Goal: Task Accomplishment & Management: Use online tool/utility

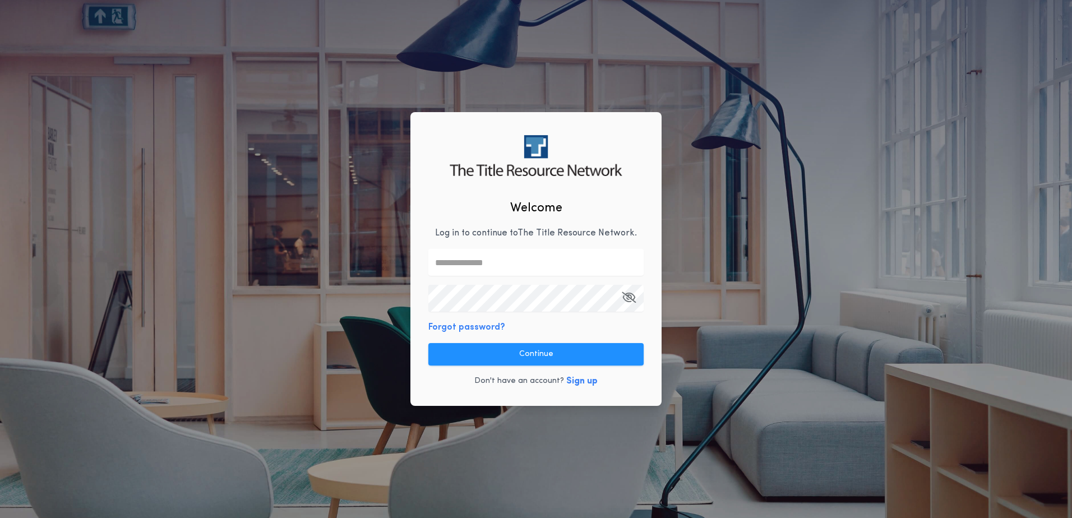
click at [458, 269] on input "text" at bounding box center [536, 262] width 215 height 27
type input "**********"
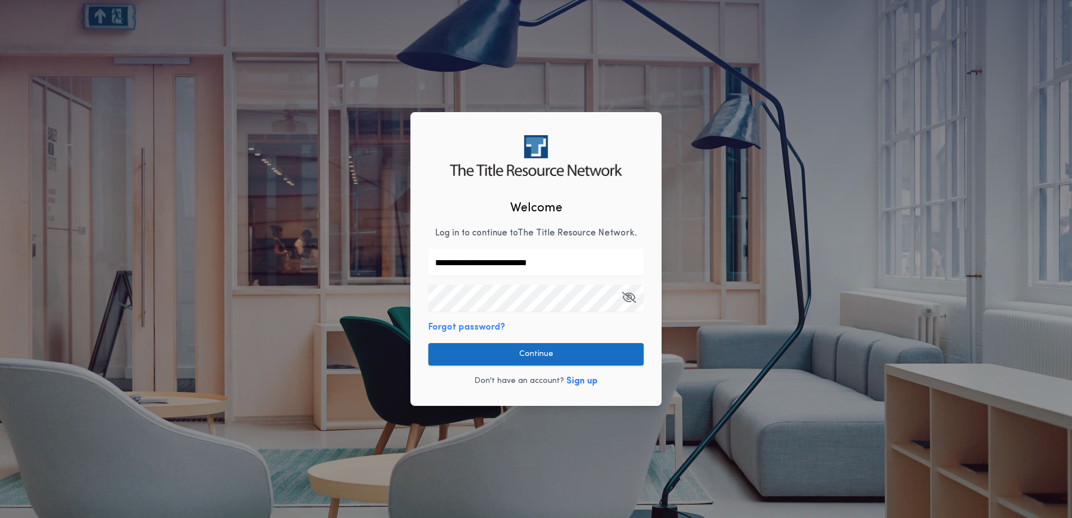
click at [485, 347] on button "Continue" at bounding box center [536, 354] width 215 height 22
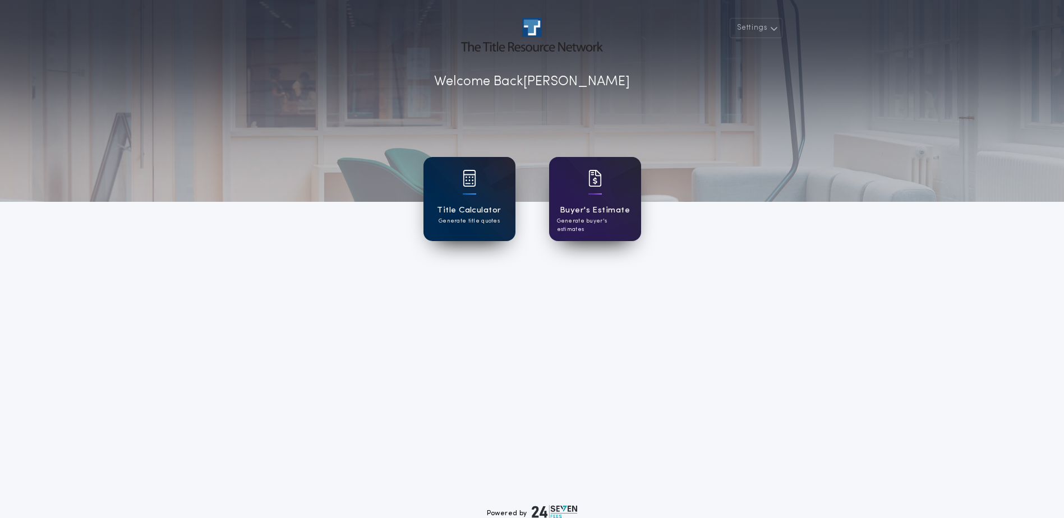
click at [454, 211] on h1 "Title Calculator" at bounding box center [469, 210] width 64 height 13
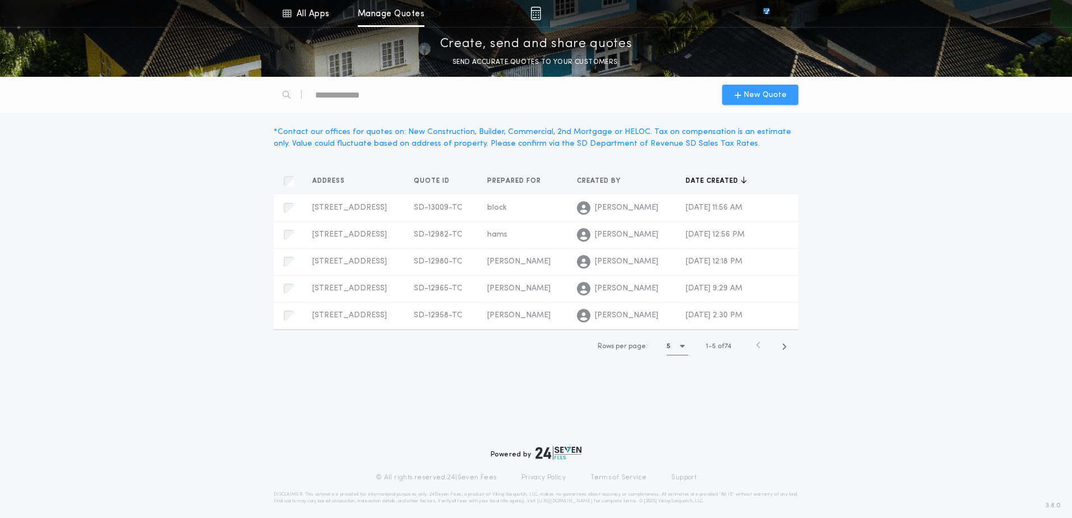
click at [740, 95] on icon "button" at bounding box center [738, 94] width 7 height 9
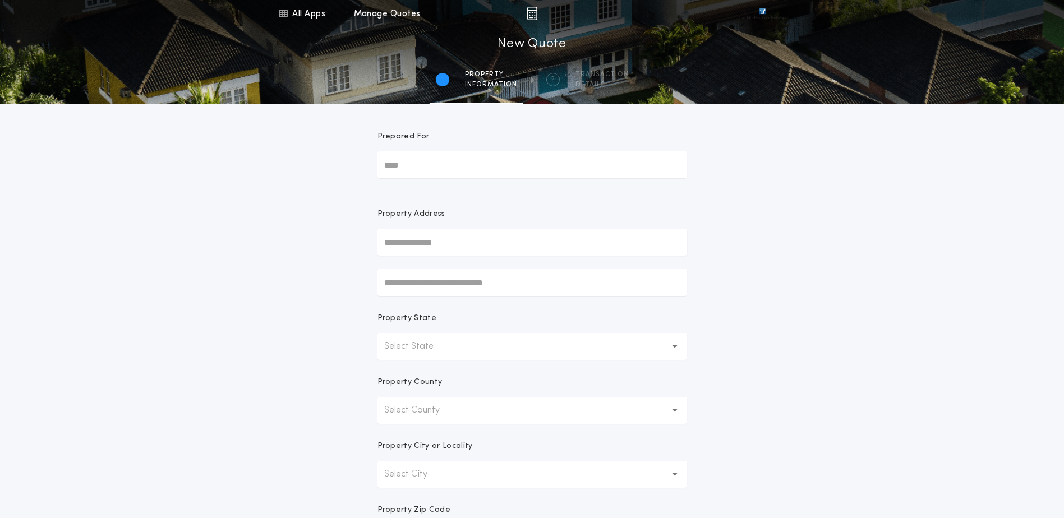
click at [467, 164] on input "Prepared For" at bounding box center [532, 164] width 310 height 27
type input "*******"
click at [463, 261] on button "[STREET_ADDRESS]" at bounding box center [532, 264] width 310 height 17
type input "******"
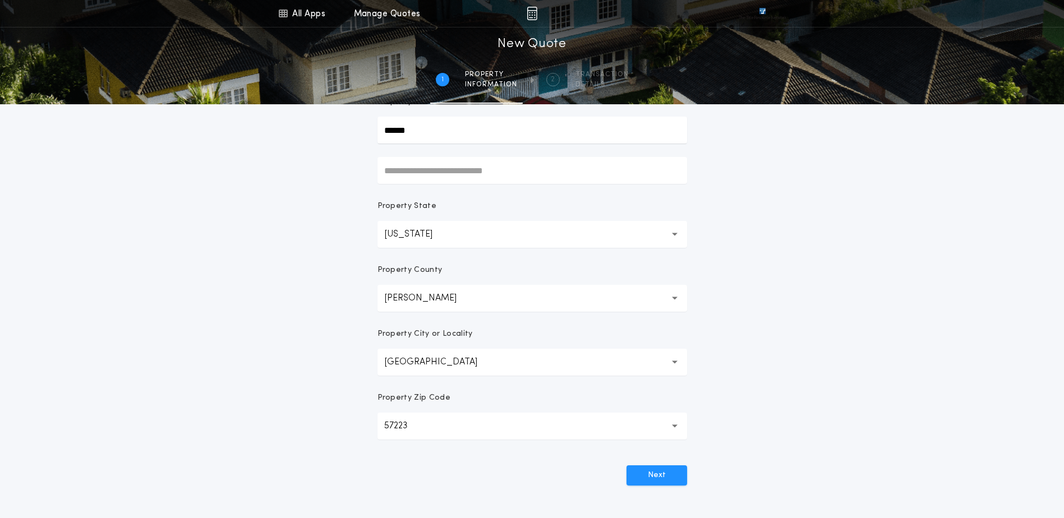
scroll to position [168, 0]
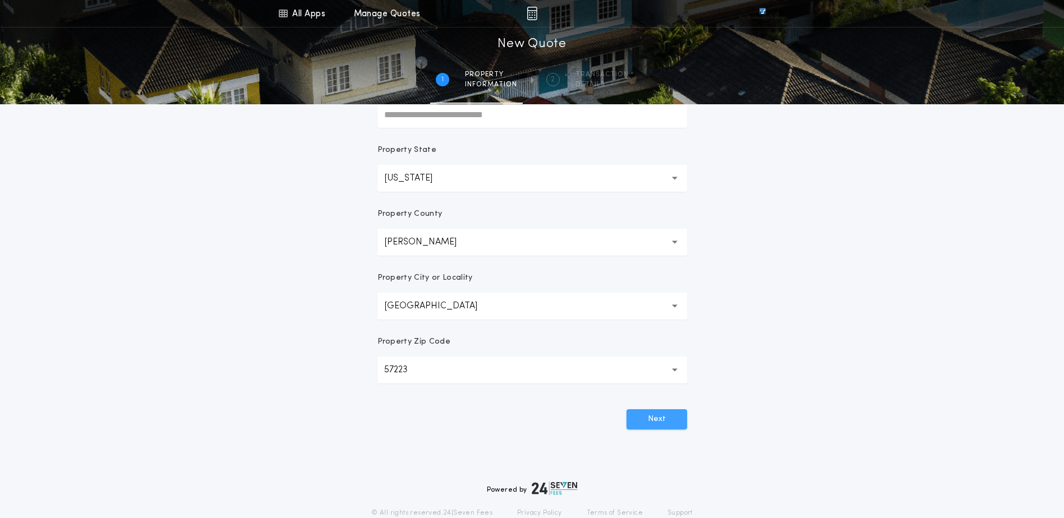
click at [666, 418] on button "Next" at bounding box center [656, 419] width 61 height 20
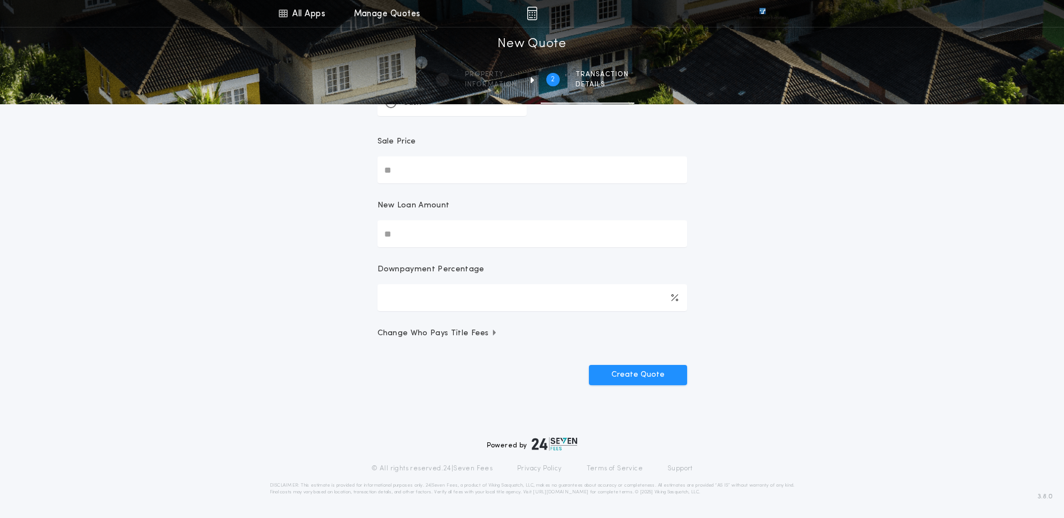
scroll to position [0, 0]
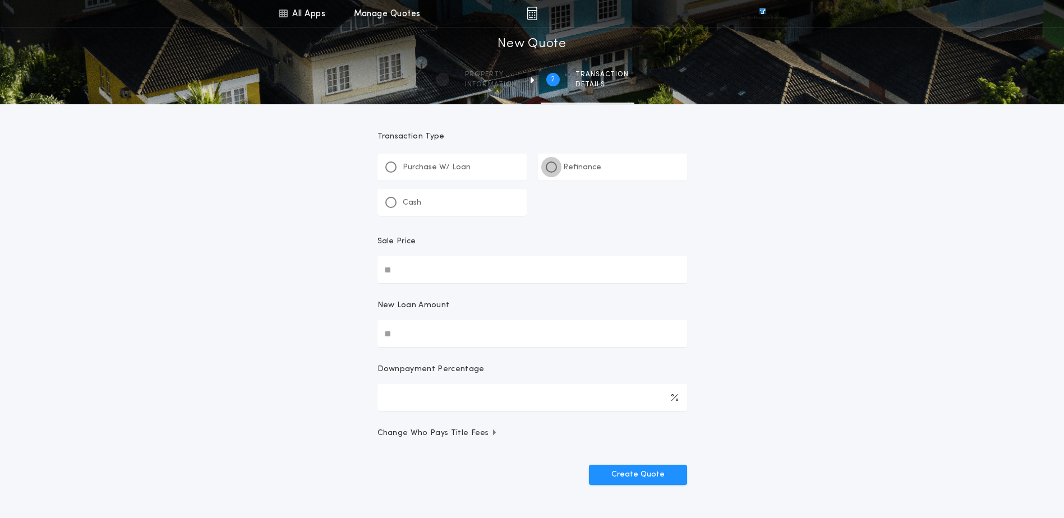
click at [554, 167] on div at bounding box center [552, 167] width 6 height 6
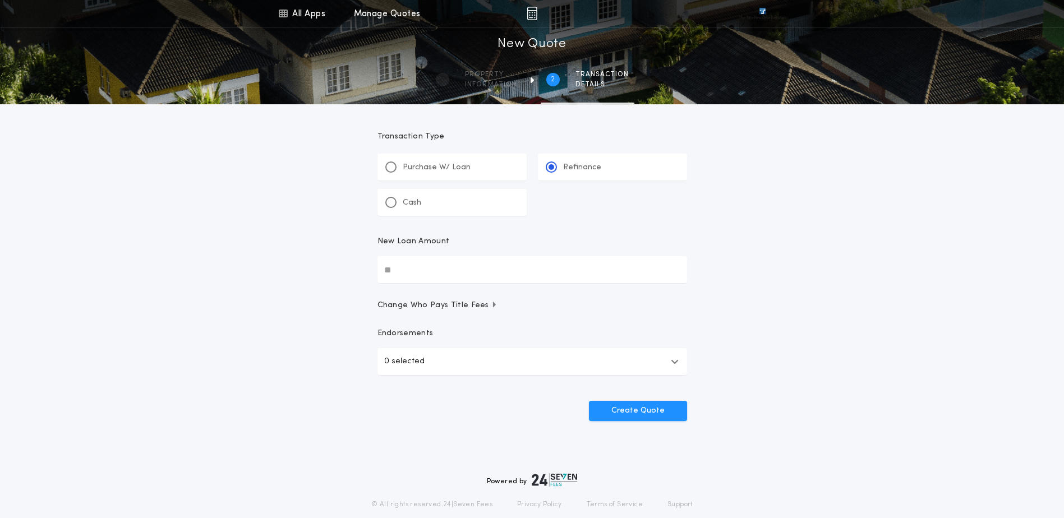
click at [398, 269] on input "New Loan Amount" at bounding box center [532, 269] width 310 height 27
type input "********"
click at [423, 361] on button "0 selected" at bounding box center [532, 361] width 310 height 27
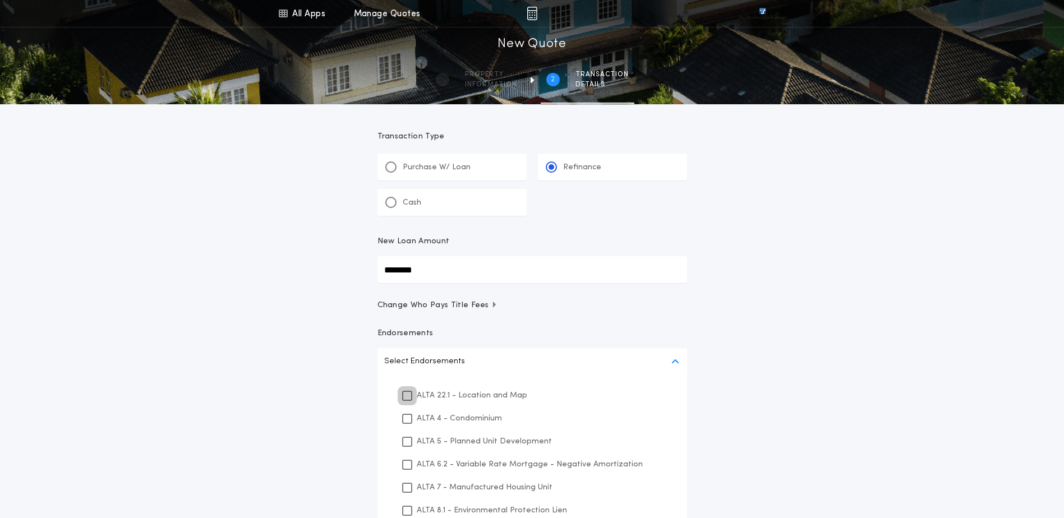
click at [406, 393] on icon at bounding box center [407, 396] width 7 height 8
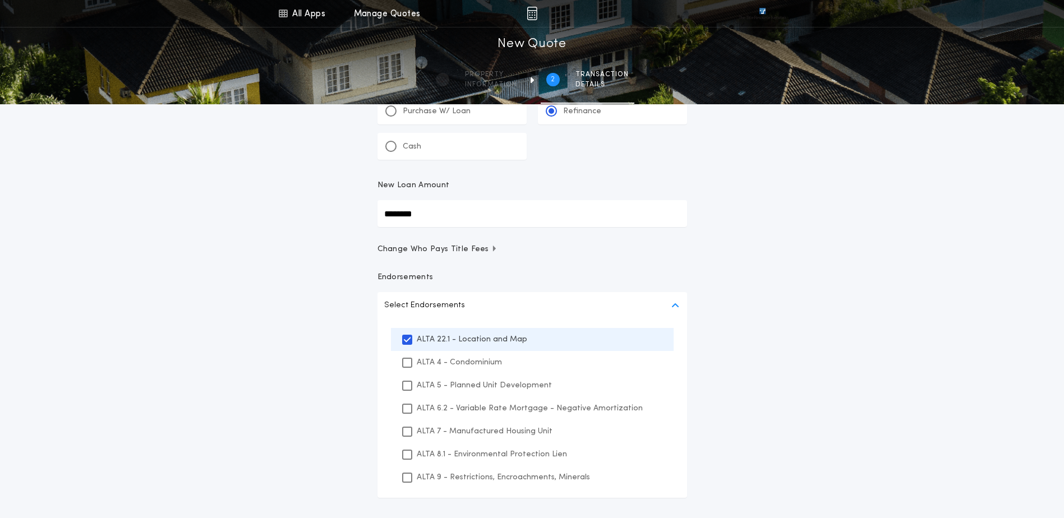
scroll to position [112, 0]
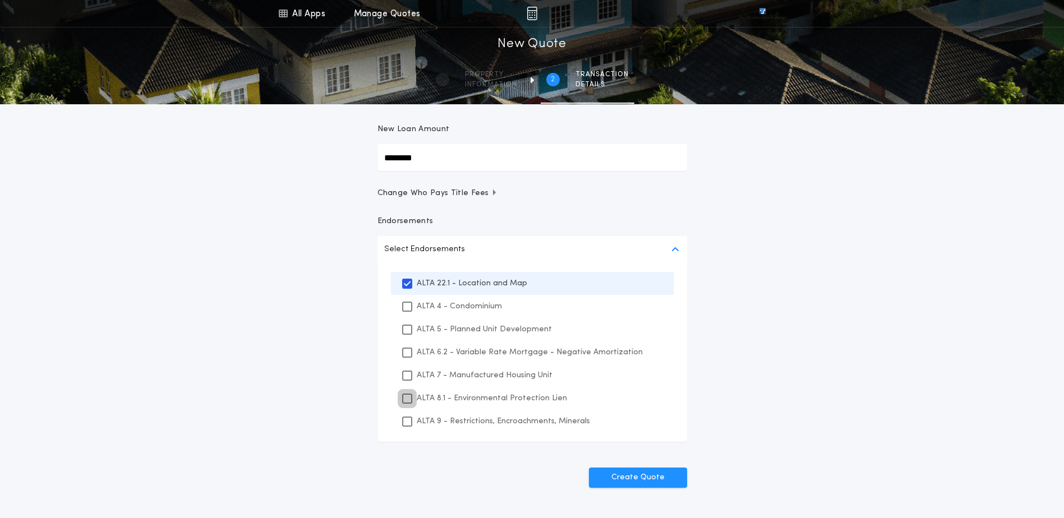
click at [408, 398] on icon at bounding box center [407, 399] width 7 height 8
click at [409, 421] on icon at bounding box center [407, 422] width 7 height 8
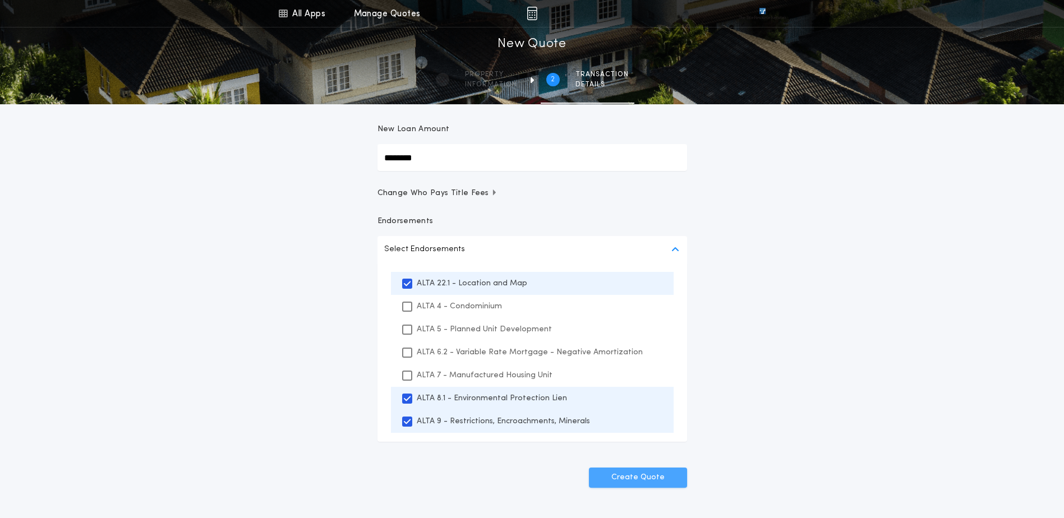
click at [615, 473] on button "Create Quote" at bounding box center [638, 478] width 98 height 20
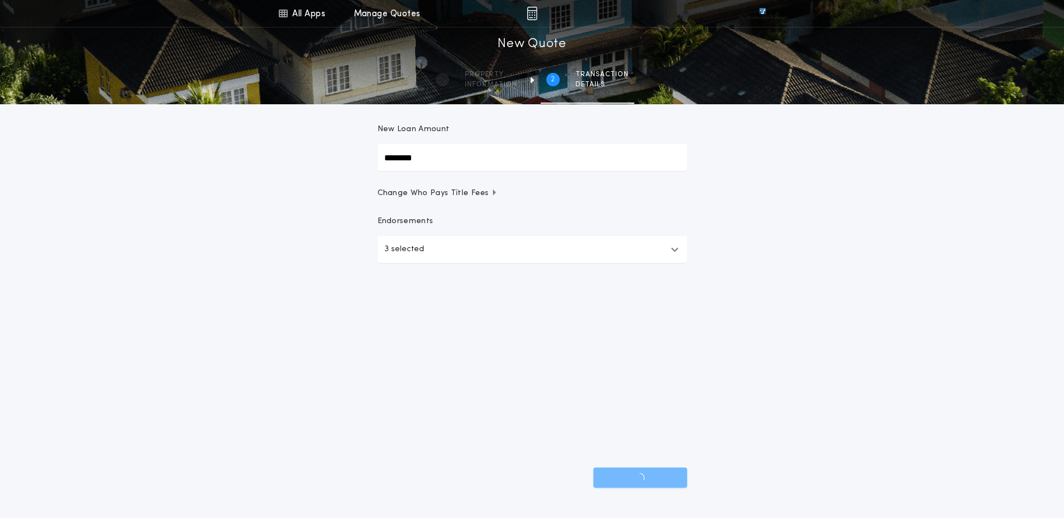
scroll to position [36, 0]
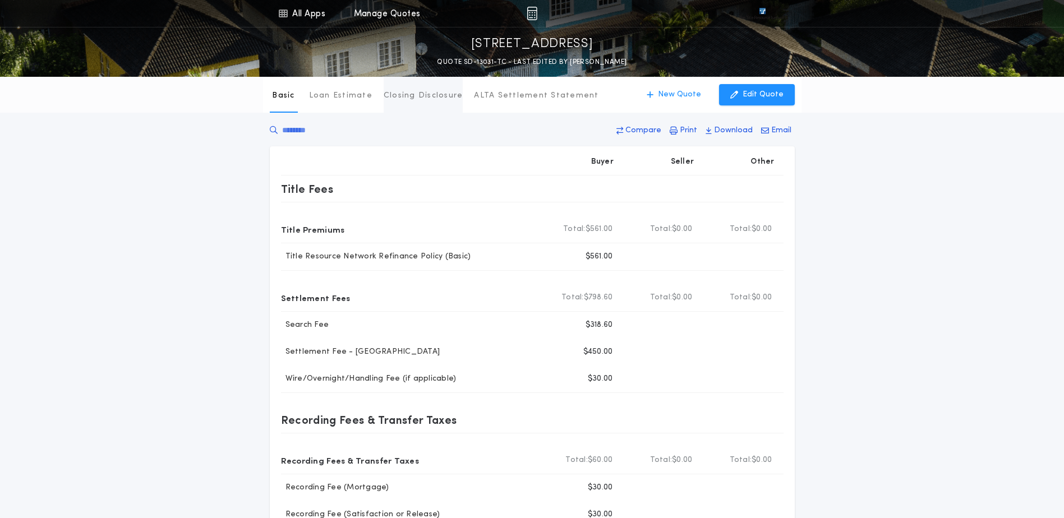
click at [420, 98] on p "Closing Disclosure" at bounding box center [424, 95] width 80 height 11
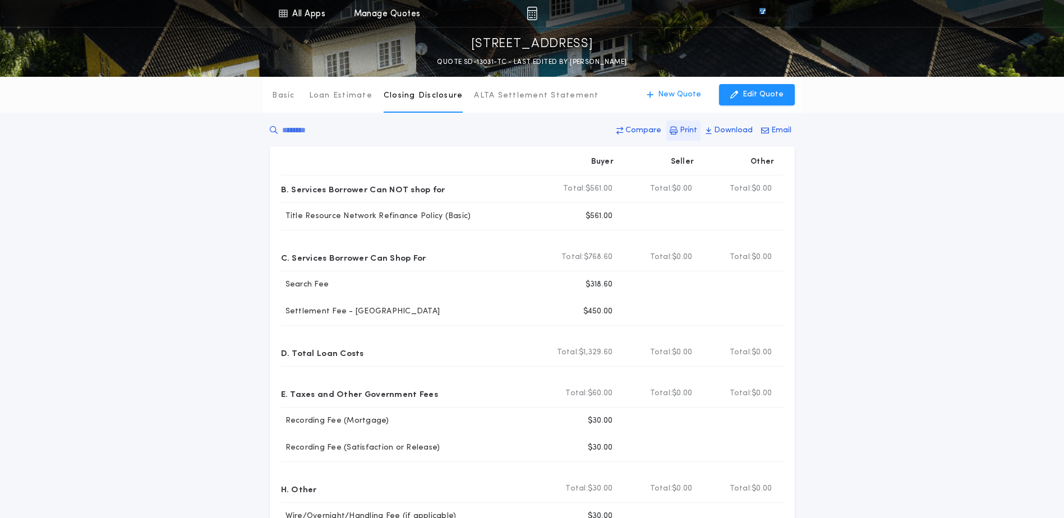
click at [696, 131] on p "Print" at bounding box center [688, 130] width 17 height 11
